Goal: Information Seeking & Learning: Learn about a topic

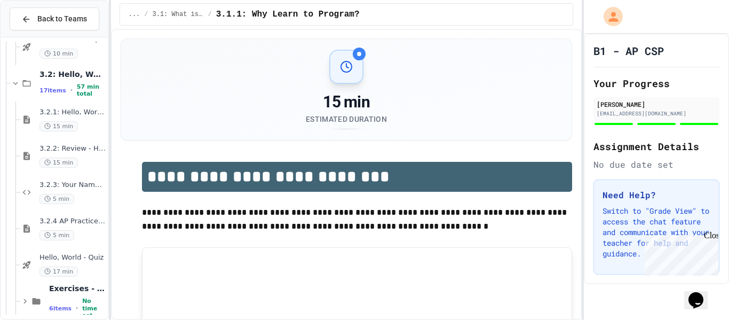
scroll to position [237, 0]
click at [51, 114] on span "3.2.1: Hello, World!" at bounding box center [72, 111] width 66 height 9
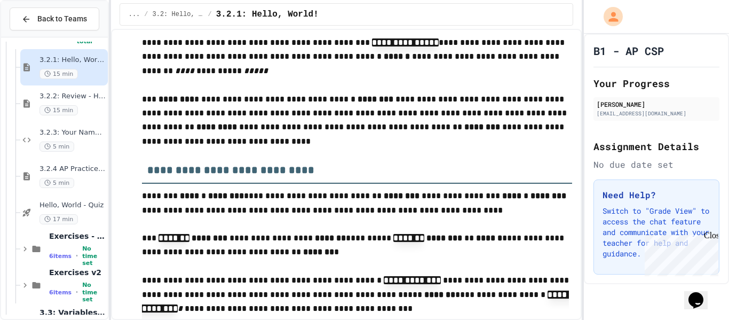
scroll to position [1433, 0]
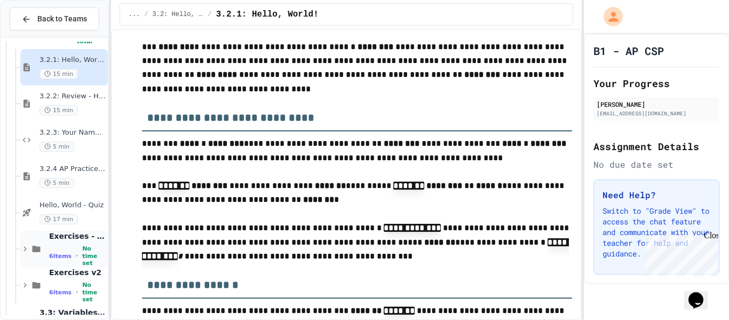
click at [78, 245] on div "Exercises - Hello, World! 6 items • No time set" at bounding box center [77, 248] width 57 height 35
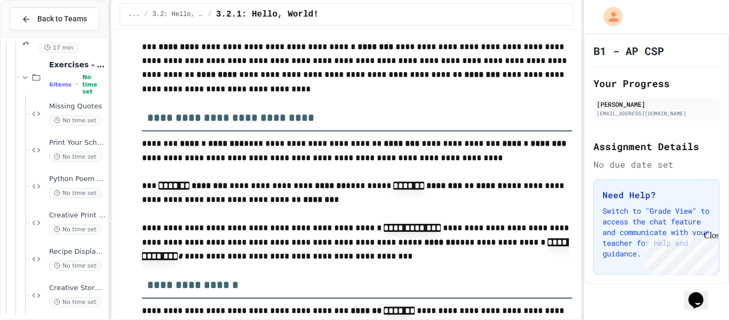
scroll to position [467, 0]
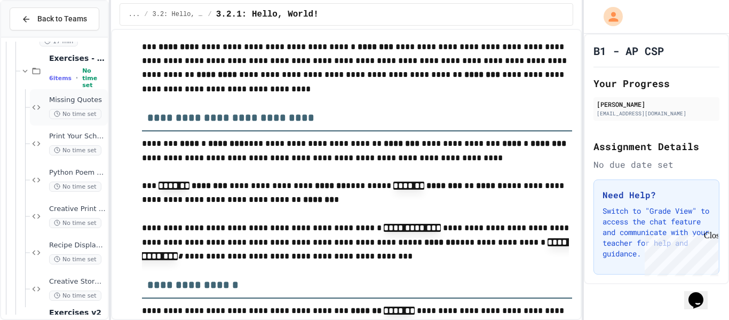
click at [81, 104] on span "Missing Quotes" at bounding box center [77, 100] width 57 height 9
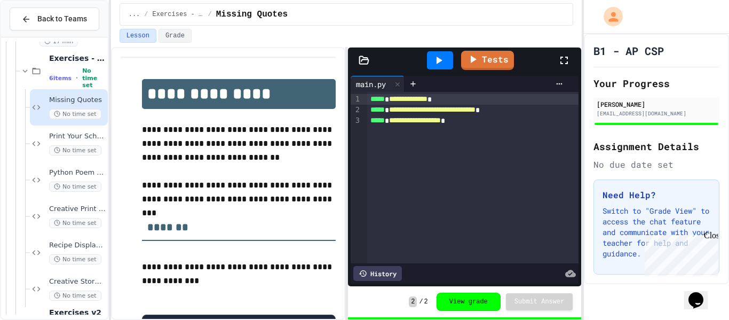
scroll to position [96, 0]
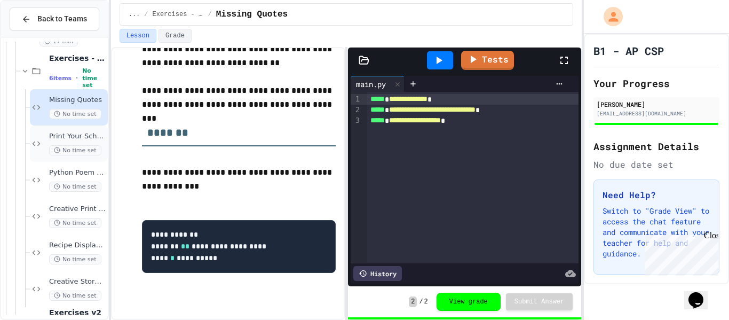
click at [39, 125] on div "Print Your School No time set" at bounding box center [69, 143] width 78 height 36
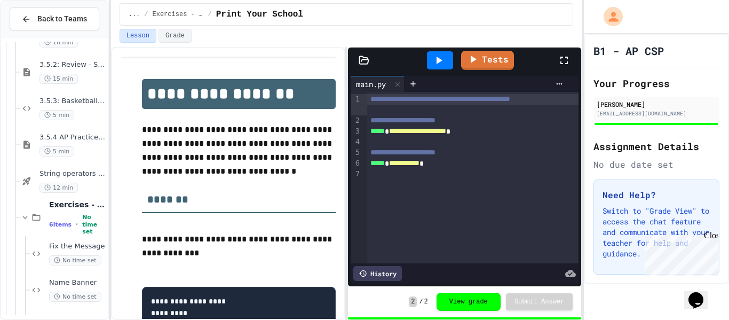
scroll to position [1953, 0]
click at [91, 70] on div "3.5.2: Review - String Operators 15 min" at bounding box center [72, 72] width 66 height 23
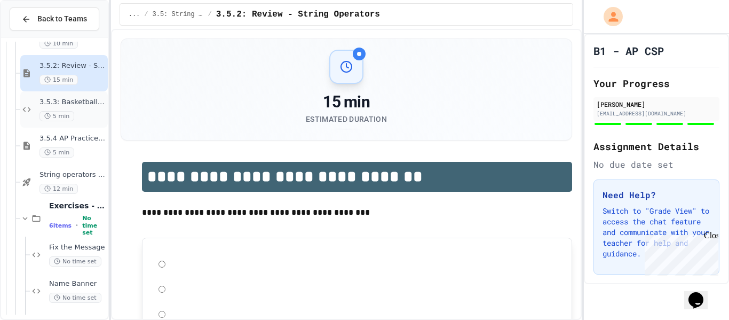
click at [83, 100] on span "3.5.3: Basketballs and Footballs" at bounding box center [72, 102] width 66 height 9
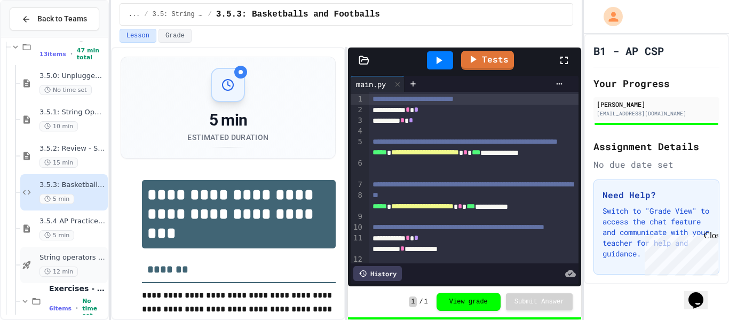
scroll to position [1865, 0]
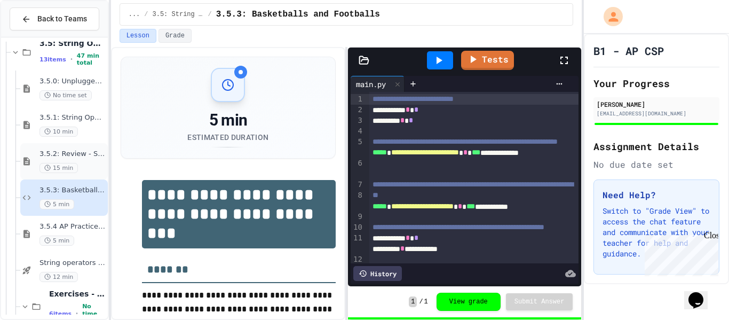
click at [74, 163] on div "15 min" at bounding box center [72, 168] width 66 height 10
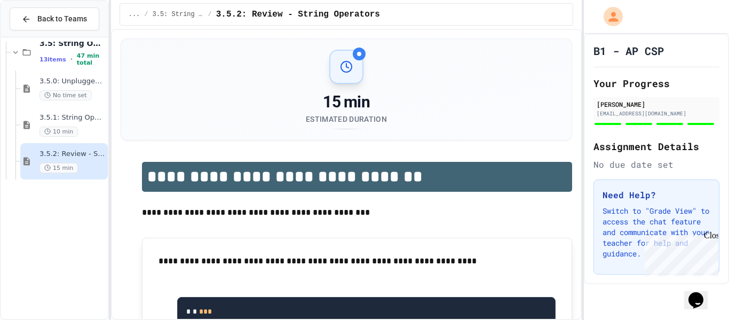
scroll to position [1680, 0]
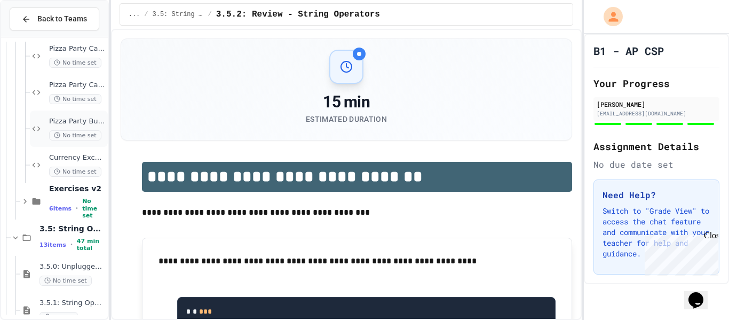
click at [84, 124] on span "Pizza Party Budget" at bounding box center [77, 121] width 57 height 9
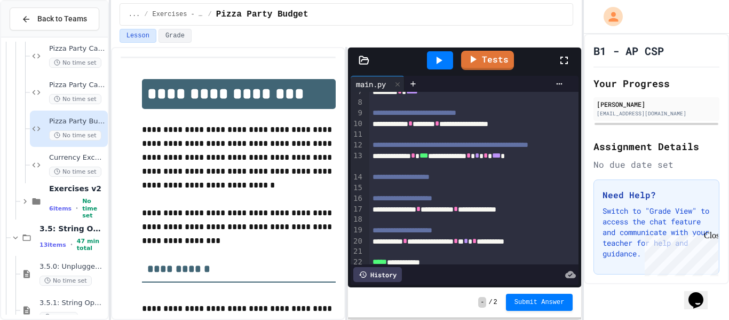
scroll to position [120, 0]
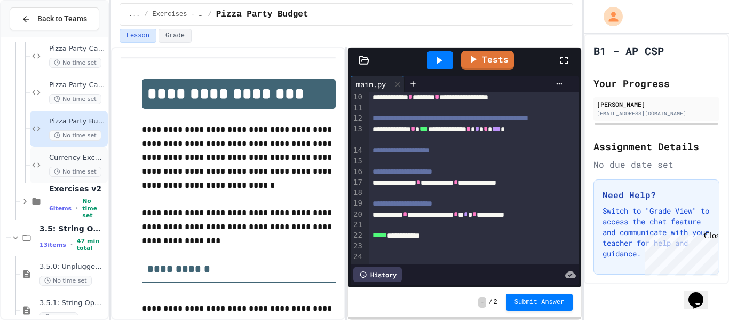
click at [78, 151] on div "Currency Exchange Calculator No time set" at bounding box center [69, 165] width 78 height 36
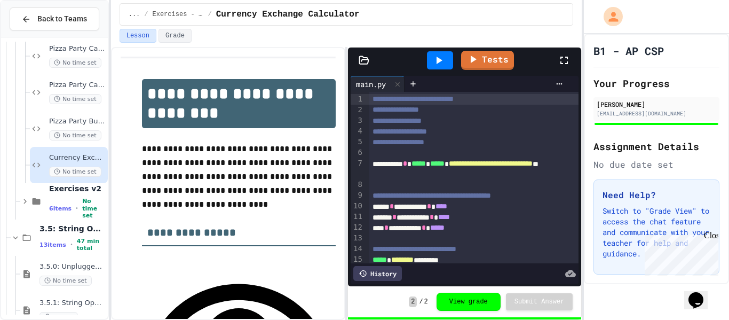
scroll to position [1626, 0]
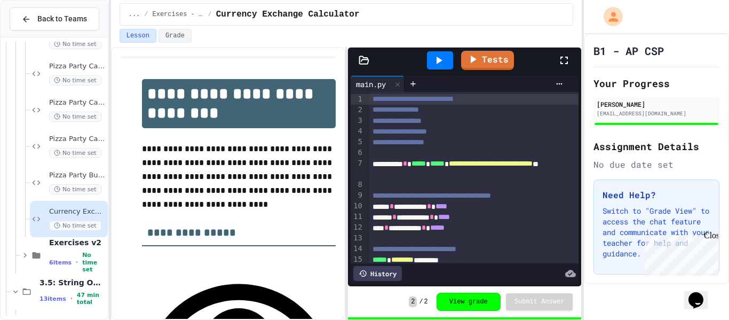
click at [78, 151] on span "No time set" at bounding box center [75, 153] width 52 height 10
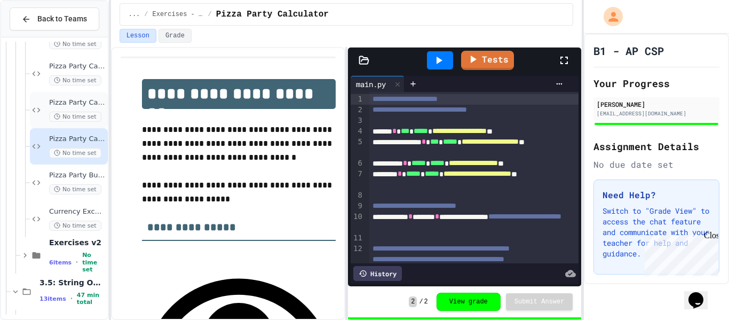
click at [43, 110] on div "Pizza Party Calculator No time set" at bounding box center [69, 110] width 78 height 36
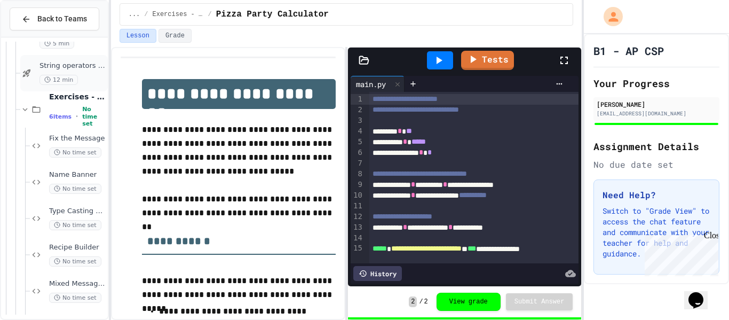
scroll to position [2123, 0]
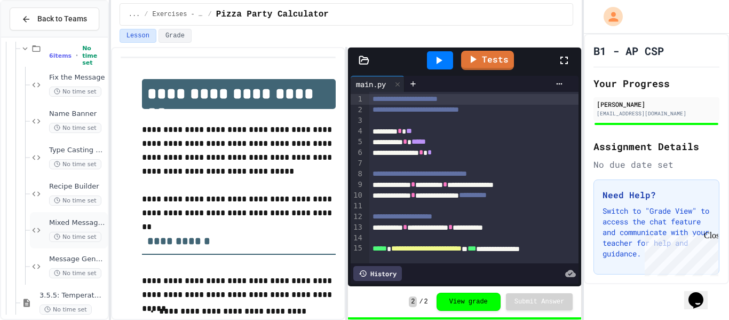
click at [82, 221] on span "Mixed Message Scramble" at bounding box center [77, 222] width 57 height 9
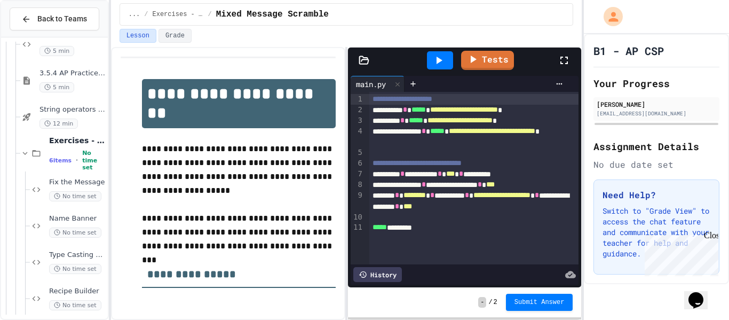
scroll to position [2010, 0]
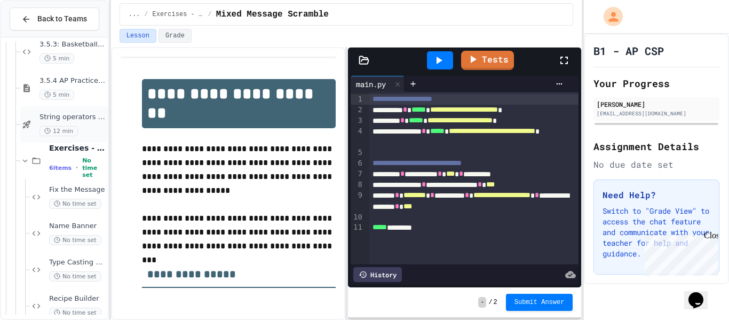
click at [73, 121] on span "String operators - Quiz" at bounding box center [72, 117] width 66 height 9
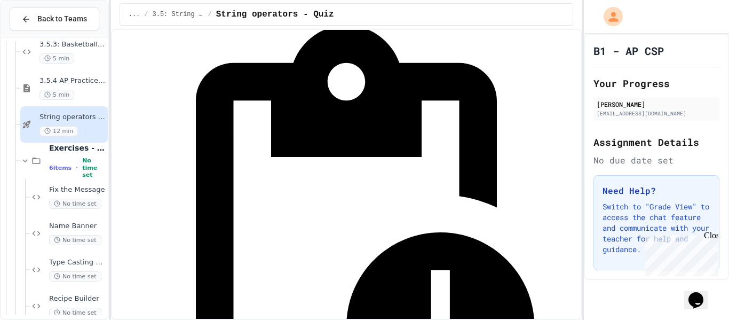
scroll to position [173, 0]
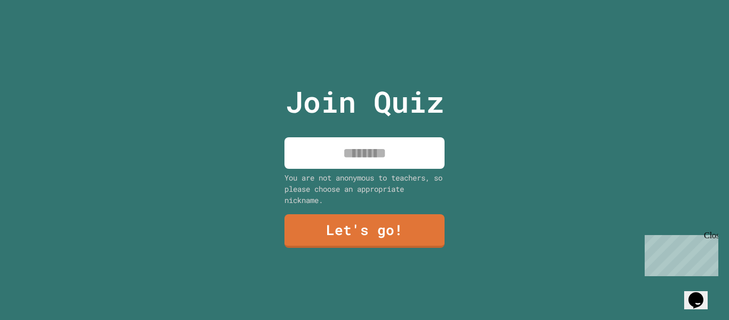
click at [400, 125] on div "Join Quiz You are not anonymous to teachers, so please choose an appropriate ni…" at bounding box center [365, 160] width 180 height 320
click at [391, 137] on input at bounding box center [364, 152] width 160 height 31
type input "********"
click at [382, 213] on link "Let's go!" at bounding box center [364, 229] width 160 height 35
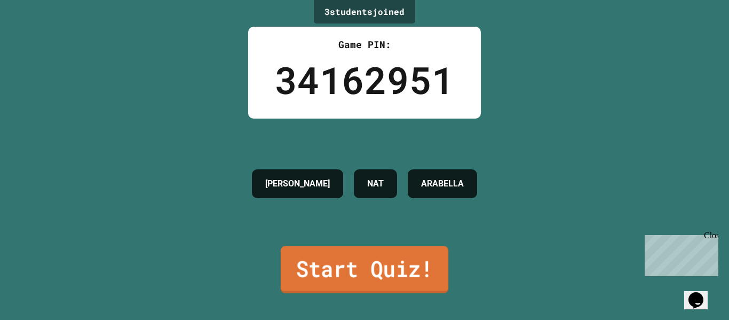
click at [380, 251] on link "Start Quiz!" at bounding box center [365, 269] width 168 height 47
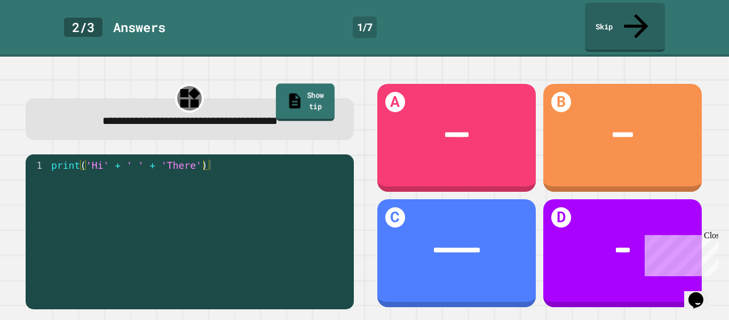
click at [311, 83] on link "Show tip" at bounding box center [305, 101] width 59 height 37
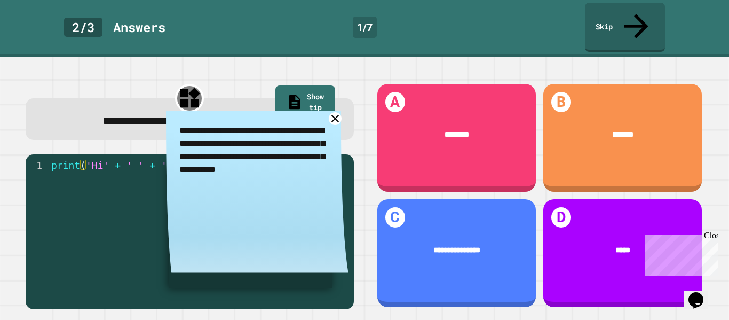
click at [334, 112] on icon at bounding box center [335, 118] width 13 height 13
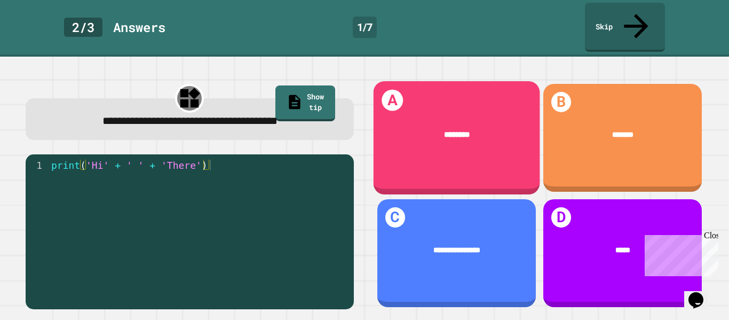
click at [439, 113] on div "********" at bounding box center [456, 135] width 167 height 44
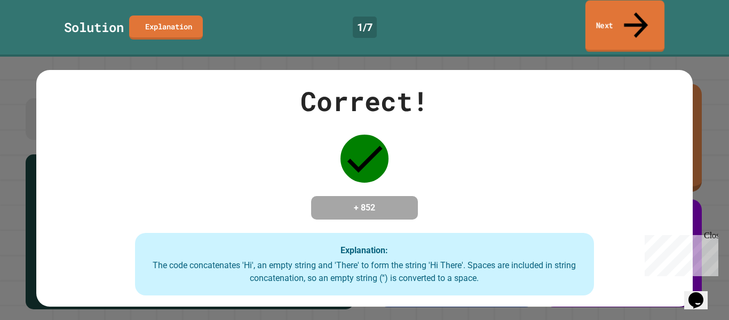
click at [600, 10] on link "Next" at bounding box center [624, 27] width 79 height 52
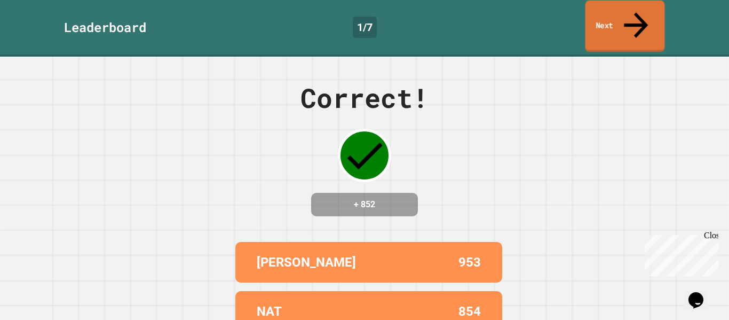
click at [619, 15] on link "Next" at bounding box center [625, 27] width 80 height 52
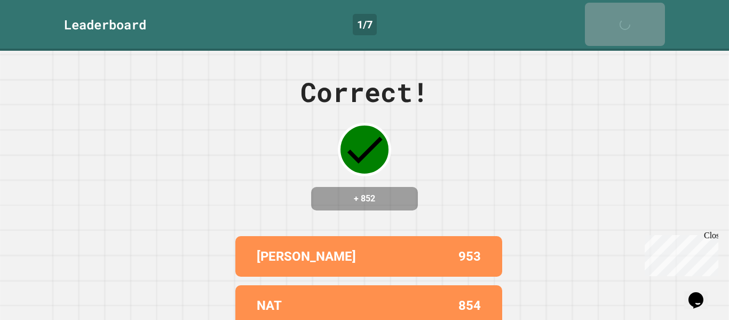
scroll to position [48, 0]
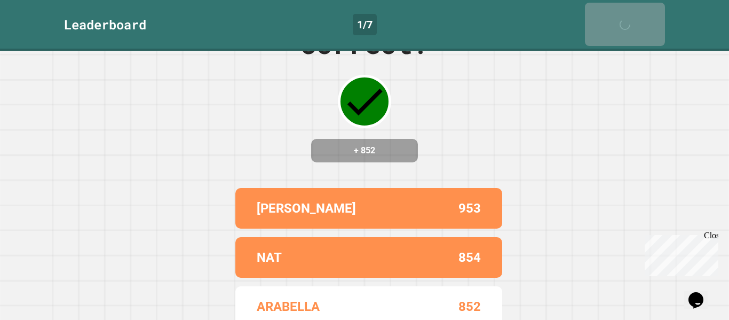
click at [711, 235] on div "Close" at bounding box center [710, 237] width 13 height 13
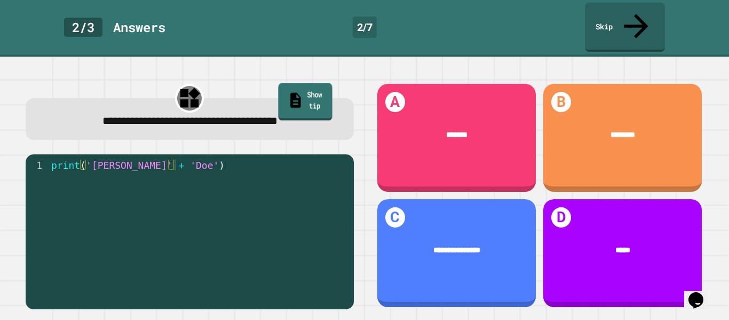
click at [329, 83] on link "Show tip" at bounding box center [305, 101] width 54 height 37
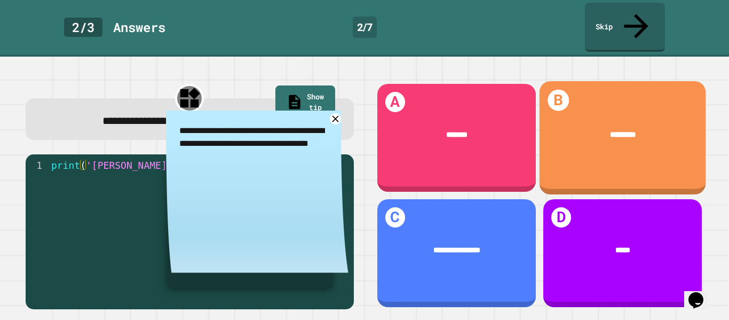
click at [558, 113] on div "********" at bounding box center [622, 135] width 167 height 44
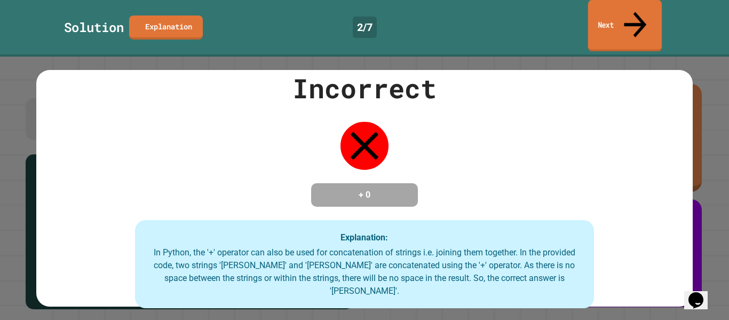
click at [642, 7] on icon at bounding box center [636, 24] width 34 height 38
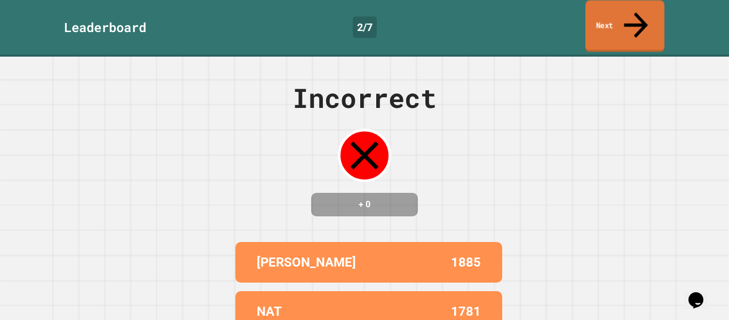
click at [642, 17] on link "Next" at bounding box center [624, 27] width 79 height 52
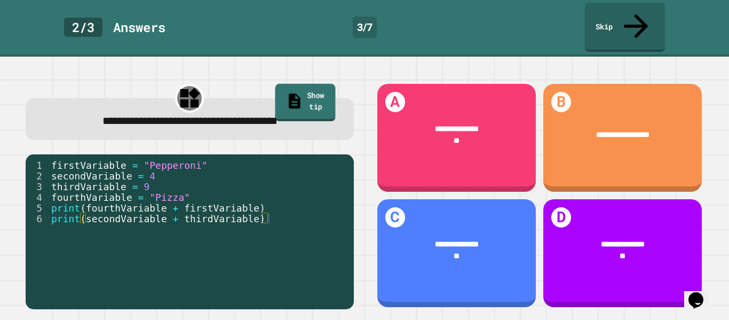
click at [316, 84] on link "Show tip" at bounding box center [305, 102] width 60 height 37
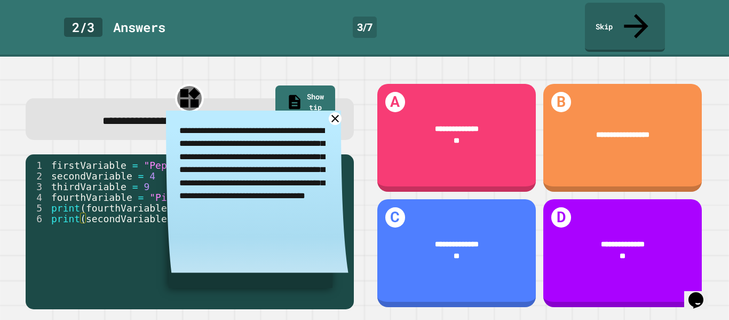
click at [336, 115] on icon at bounding box center [334, 118] width 7 height 7
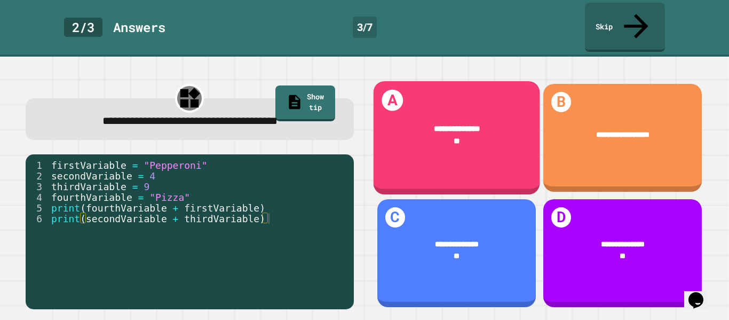
click at [420, 135] on div "**" at bounding box center [457, 141] width 134 height 12
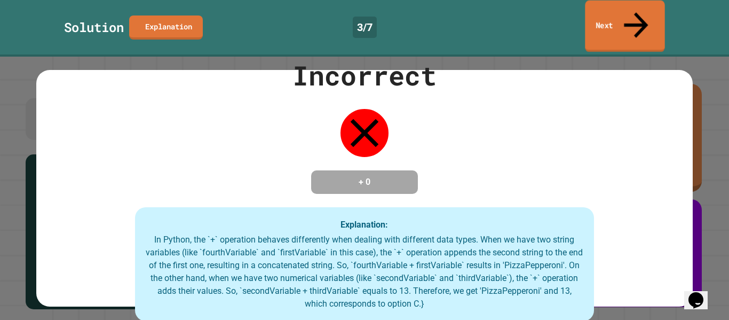
click at [637, 2] on link "Next" at bounding box center [625, 27] width 80 height 52
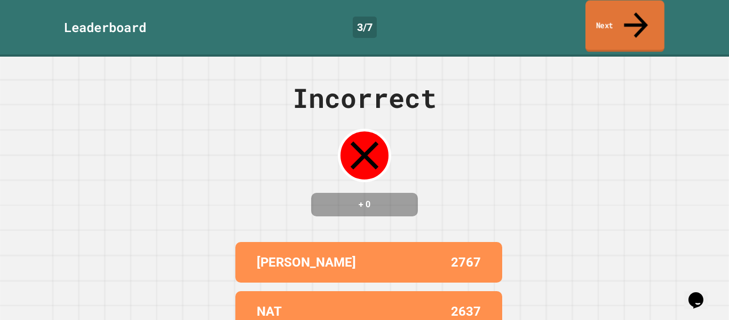
click at [637, 11] on icon at bounding box center [636, 25] width 36 height 38
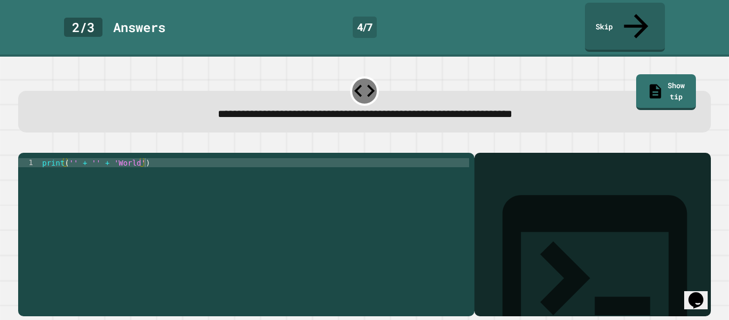
click at [73, 158] on div "print ( '' + '' + 'World' )" at bounding box center [254, 244] width 429 height 172
click at [115, 158] on div "print ( 'Hello' + '' + 'World' )" at bounding box center [254, 244] width 429 height 172
click at [23, 144] on icon "button" at bounding box center [23, 144] width 0 height 0
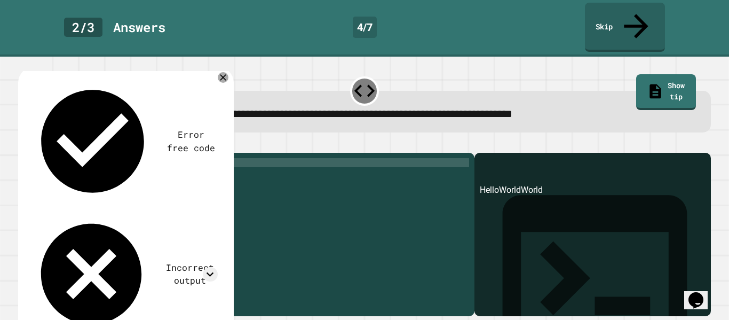
click at [139, 158] on div "print ( 'Hello' + 'World' + 'World' )" at bounding box center [254, 244] width 429 height 172
click at [136, 158] on div "print ( 'Hello' + 'World' + 'World' )" at bounding box center [254, 244] width 429 height 172
click at [23, 144] on icon "button" at bounding box center [23, 144] width 0 height 0
click at [132, 158] on div "print ( 'Hello' + ' ' + 'World' )" at bounding box center [254, 244] width 429 height 172
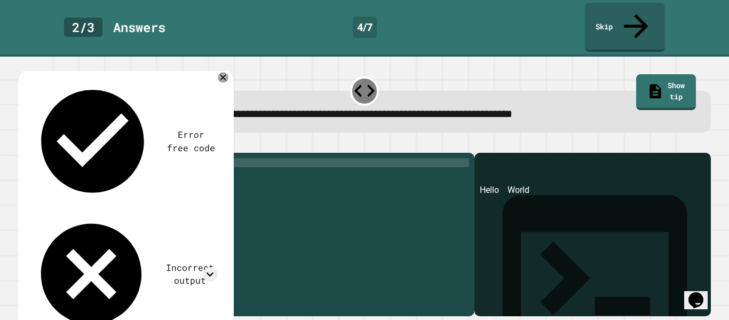
scroll to position [0, 10]
type textarea "**********"
click at [34, 147] on icon "button" at bounding box center [31, 150] width 6 height 7
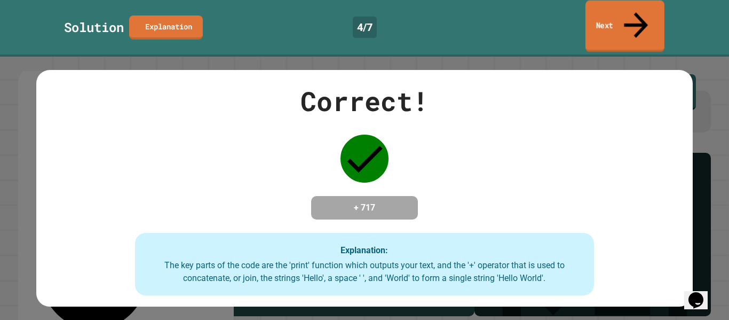
click at [638, 12] on icon at bounding box center [636, 25] width 24 height 26
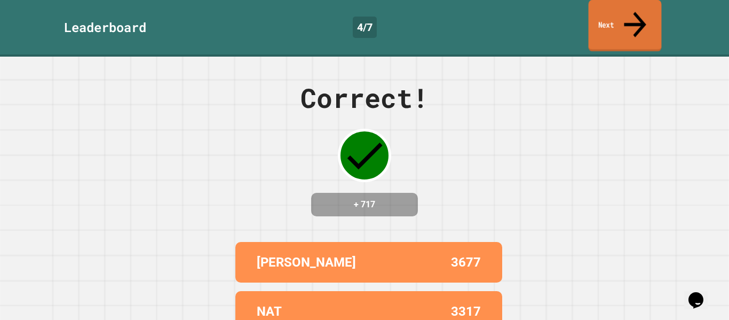
click at [640, 23] on link "Next" at bounding box center [625, 26] width 73 height 52
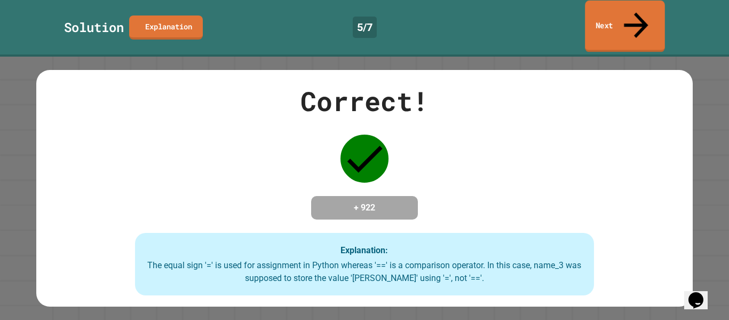
click at [655, 20] on link "Next" at bounding box center [625, 27] width 80 height 52
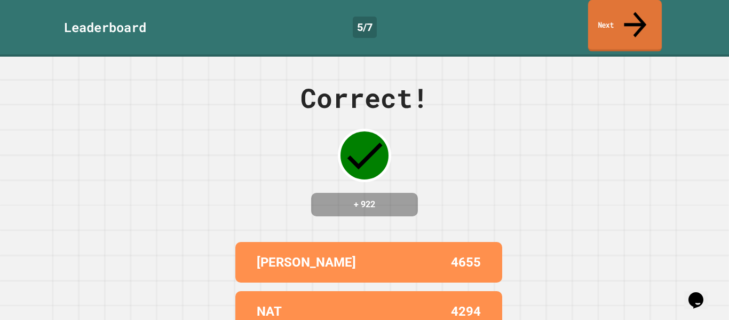
click at [653, 20] on link "Next" at bounding box center [625, 26] width 74 height 52
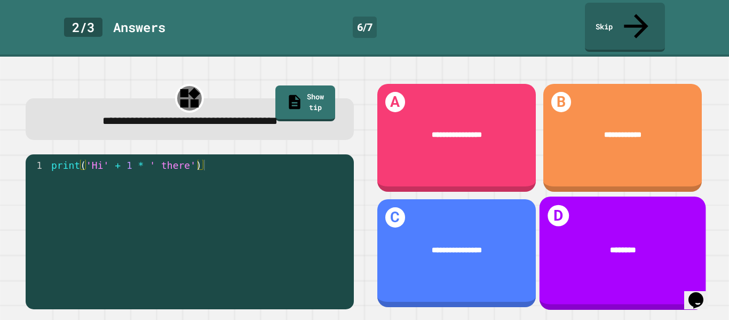
click at [598, 252] on div "********" at bounding box center [622, 250] width 167 height 44
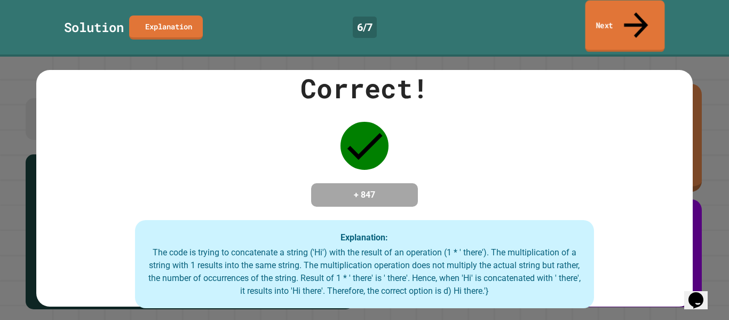
click at [624, 13] on link "Next" at bounding box center [625, 27] width 80 height 52
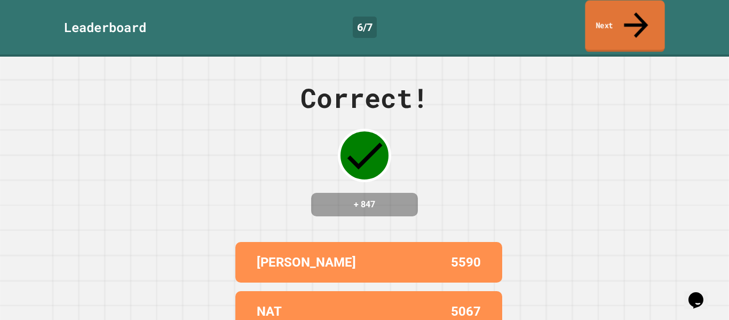
click at [624, 14] on link "Next" at bounding box center [625, 27] width 80 height 52
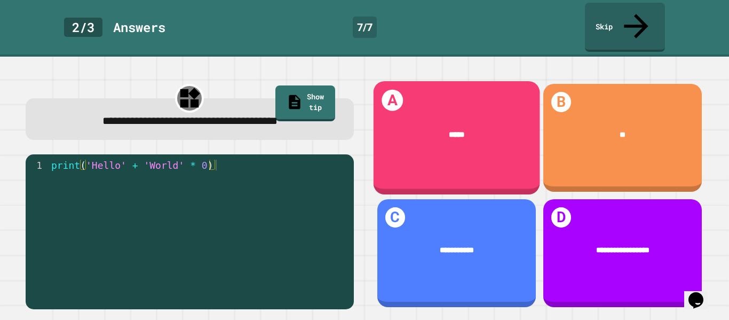
click at [457, 131] on span "*****" at bounding box center [456, 135] width 15 height 8
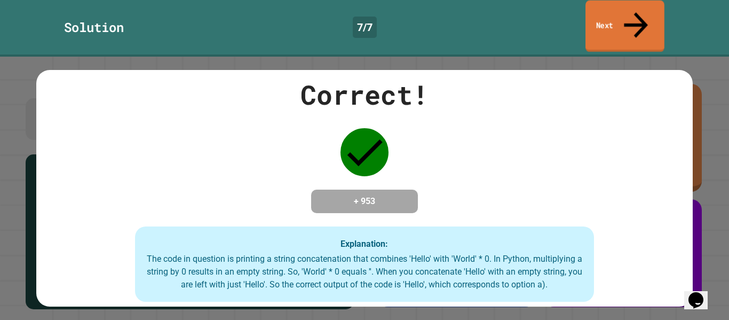
click at [658, 21] on link "Next" at bounding box center [624, 27] width 79 height 52
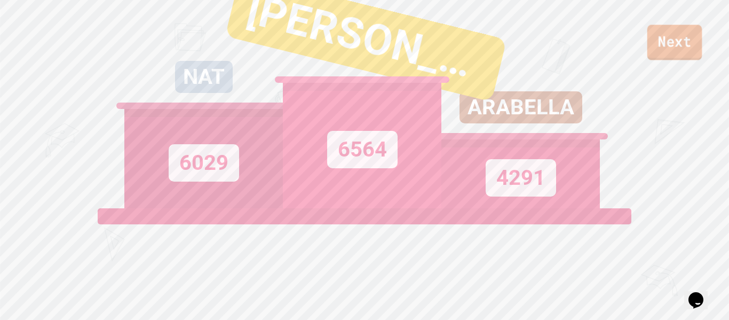
click at [660, 39] on link "Next" at bounding box center [674, 42] width 55 height 35
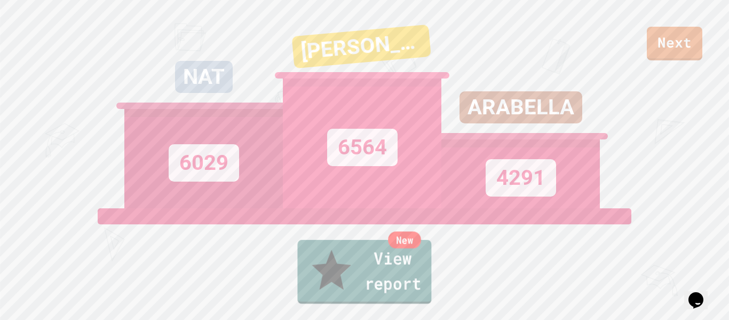
click at [401, 248] on div "New" at bounding box center [404, 239] width 33 height 17
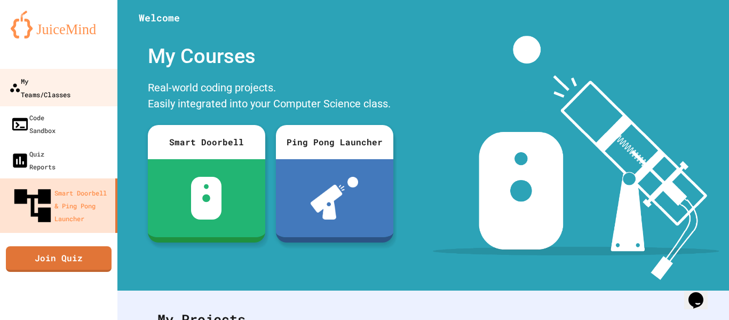
click at [47, 85] on div "My Teams/Classes" at bounding box center [39, 87] width 61 height 26
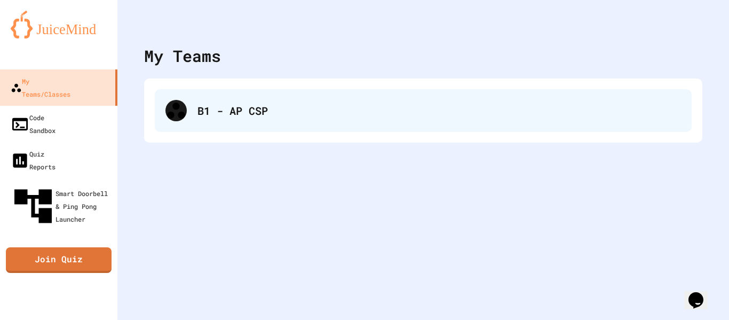
click at [250, 97] on div "B1 - AP CSP" at bounding box center [423, 110] width 537 height 43
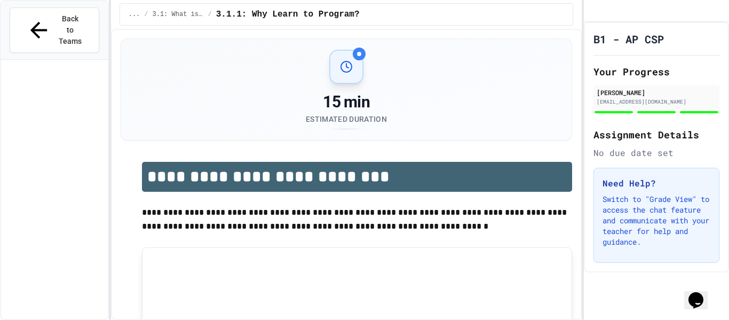
scroll to position [2172, 0]
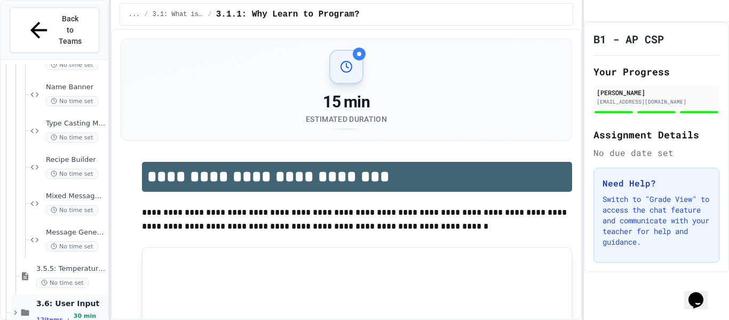
click at [64, 298] on span "3.6: User Input" at bounding box center [70, 303] width 69 height 10
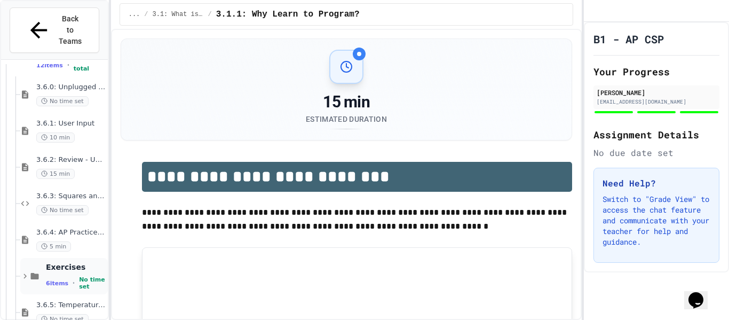
click at [74, 262] on div "Exercises 6 items • No time set" at bounding box center [76, 276] width 60 height 28
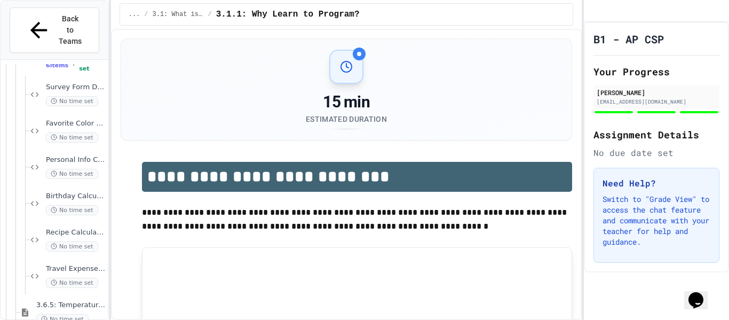
click at [74, 264] on div "Travel Expense Calculator No time set" at bounding box center [76, 275] width 60 height 23
